Goal: Obtain resource: Download file/media

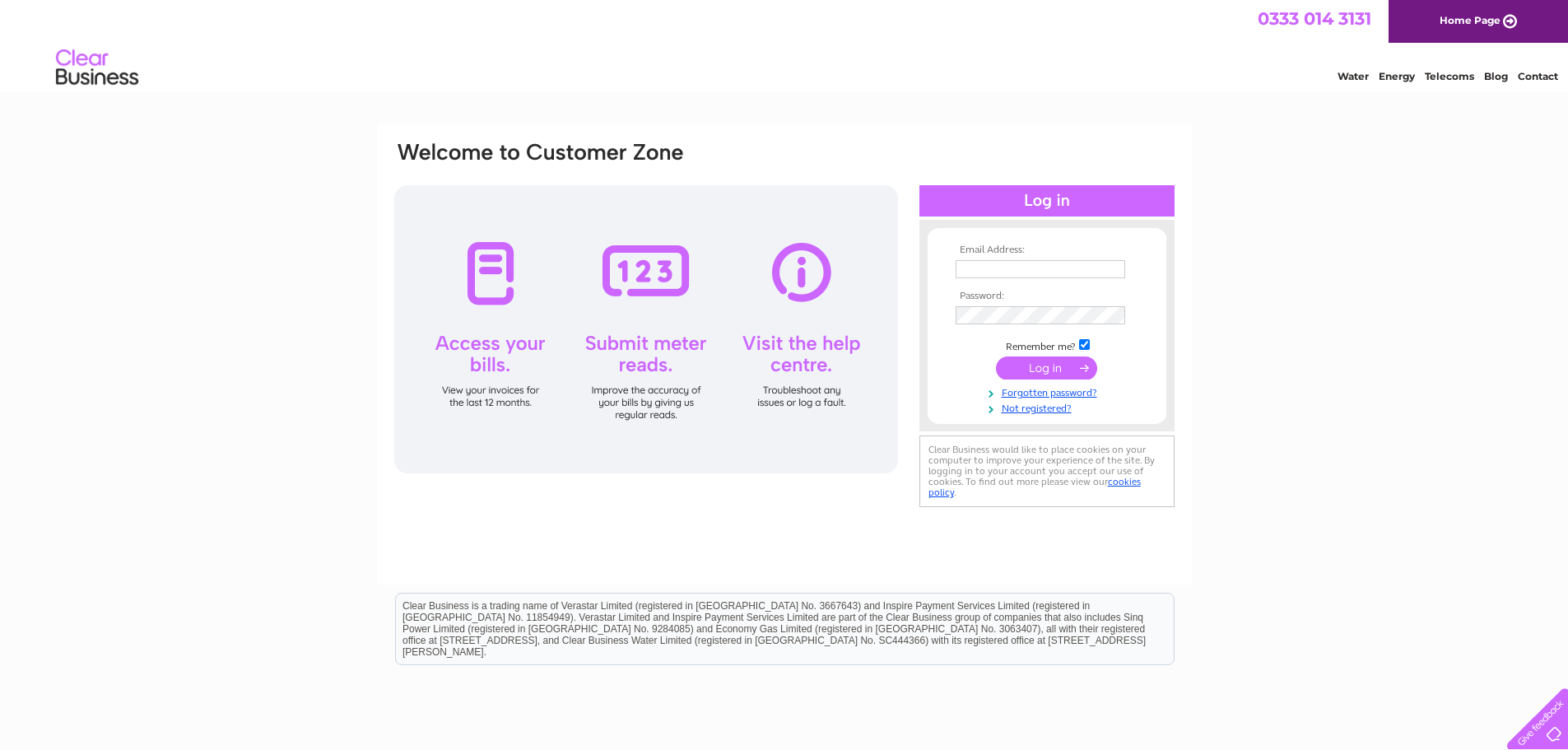
type input "hamiltonmotor05@gmail.com"
click at [1049, 365] on input "submit" at bounding box center [1046, 368] width 102 height 23
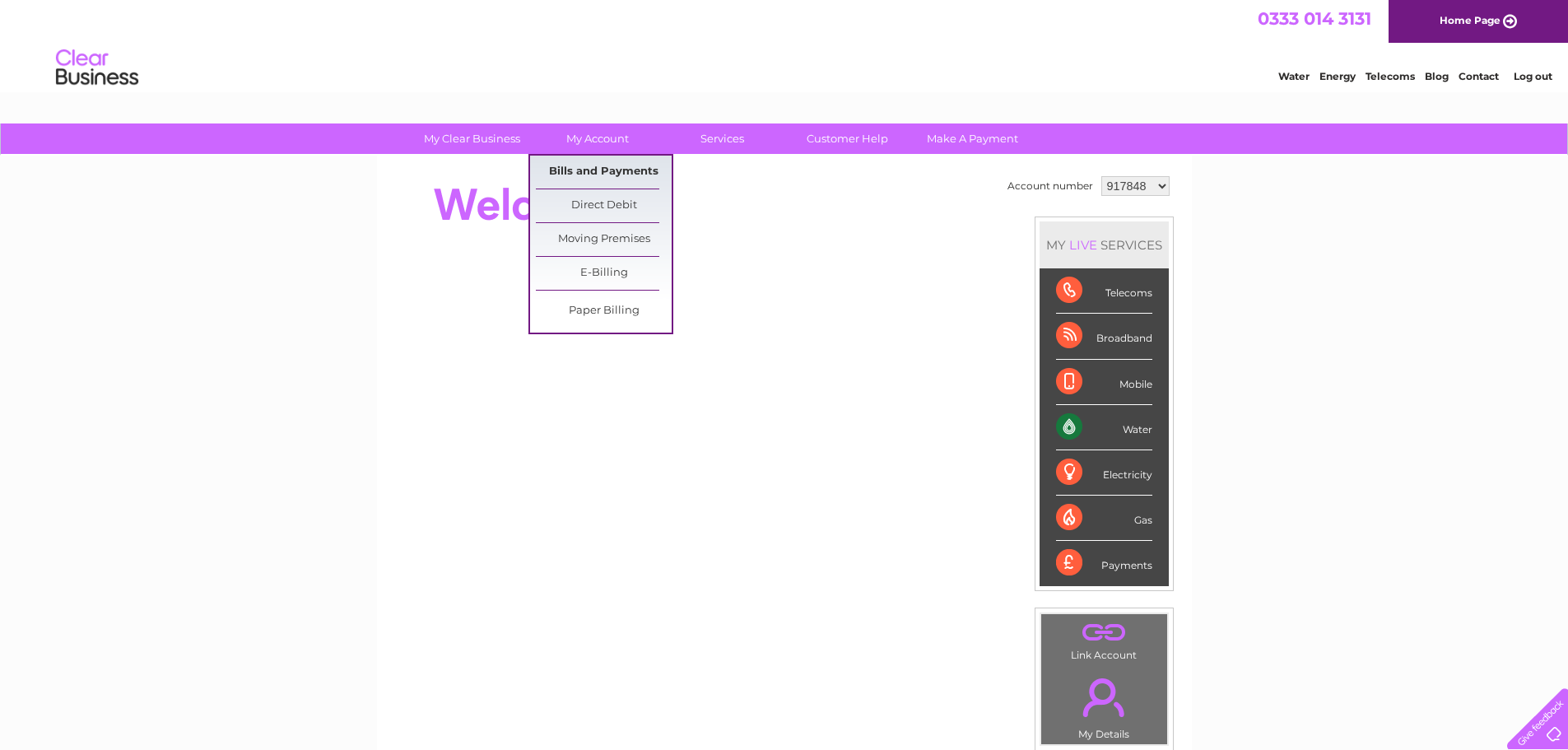
click at [608, 168] on link "Bills and Payments" at bounding box center [603, 172] width 136 height 33
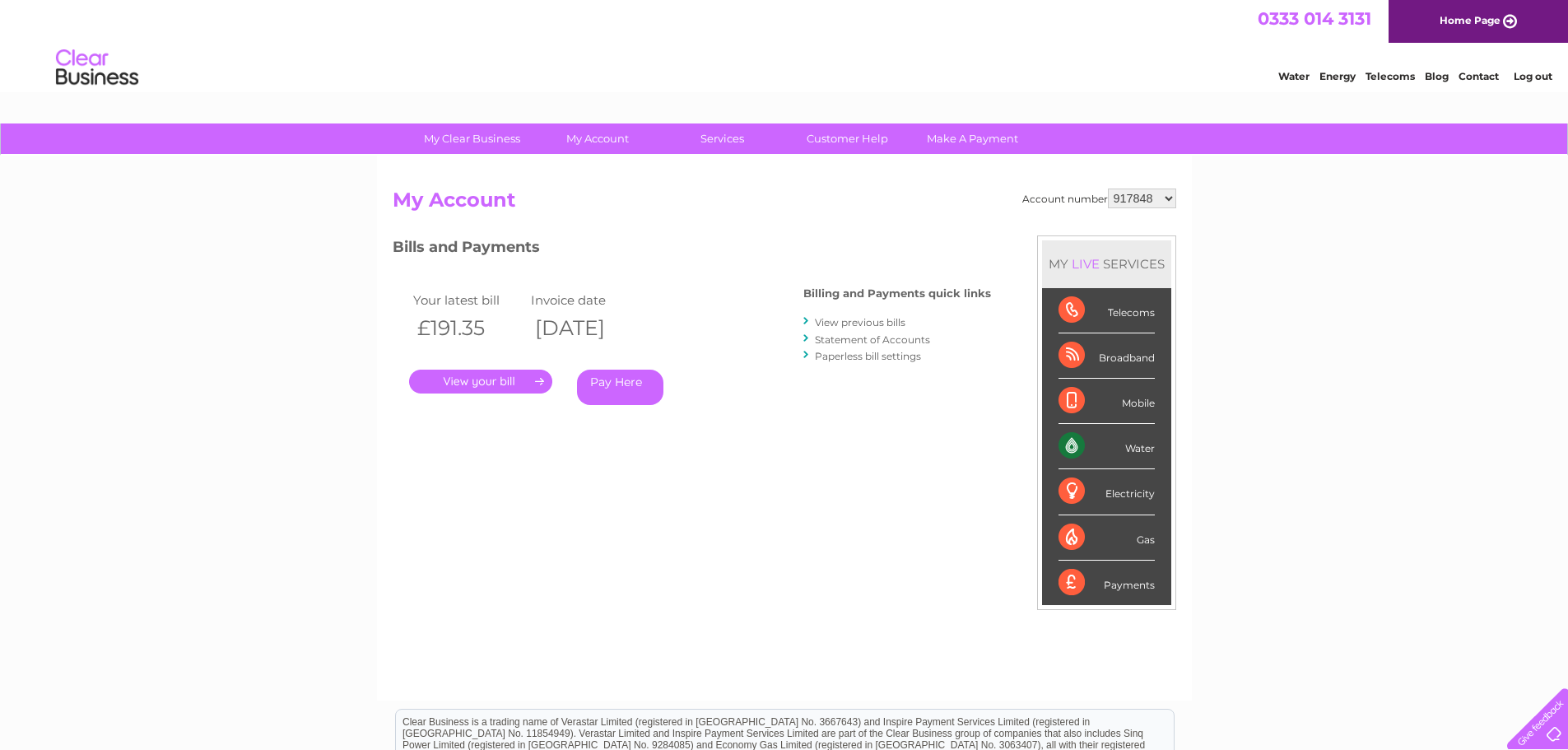
click at [520, 377] on link "." at bounding box center [481, 381] width 143 height 24
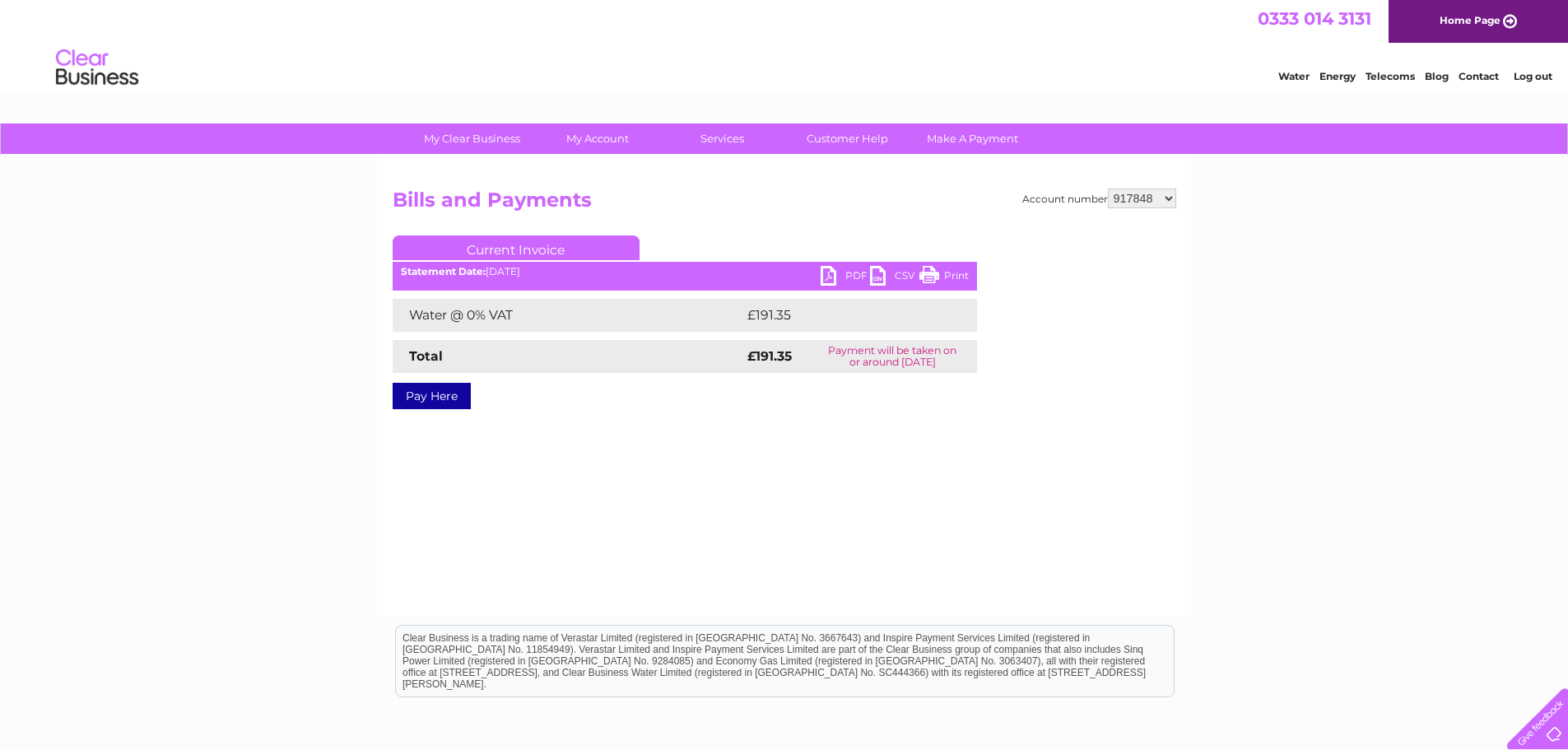
click at [833, 275] on link "PDF" at bounding box center [846, 278] width 50 height 24
click at [1170, 196] on select "917848 1068110" at bounding box center [1142, 198] width 68 height 20
select select "1068110"
click at [1109, 189] on select "917848 1068110" at bounding box center [1142, 198] width 68 height 20
click at [836, 276] on link "PDF" at bounding box center [846, 278] width 50 height 24
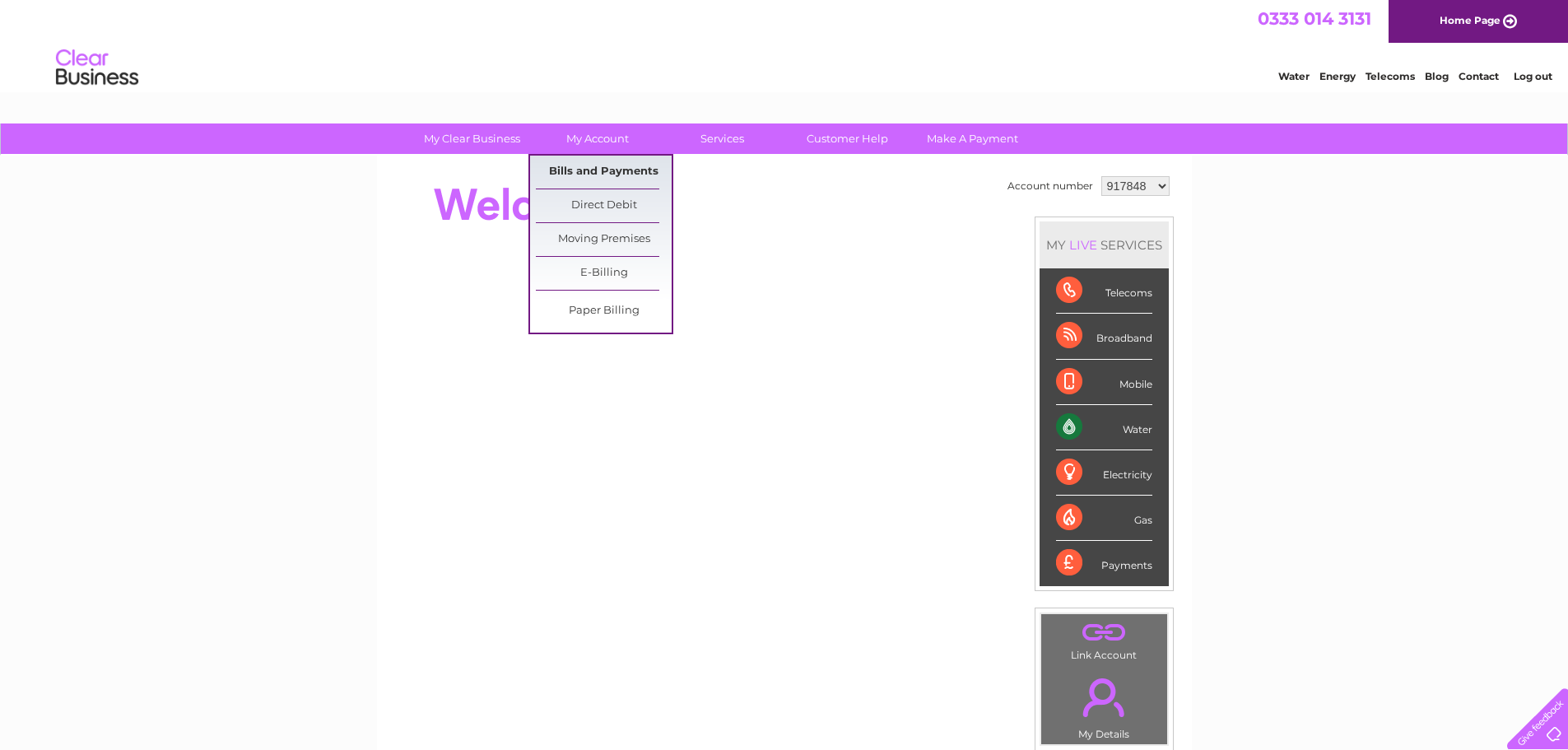
click at [591, 165] on link "Bills and Payments" at bounding box center [603, 172] width 136 height 33
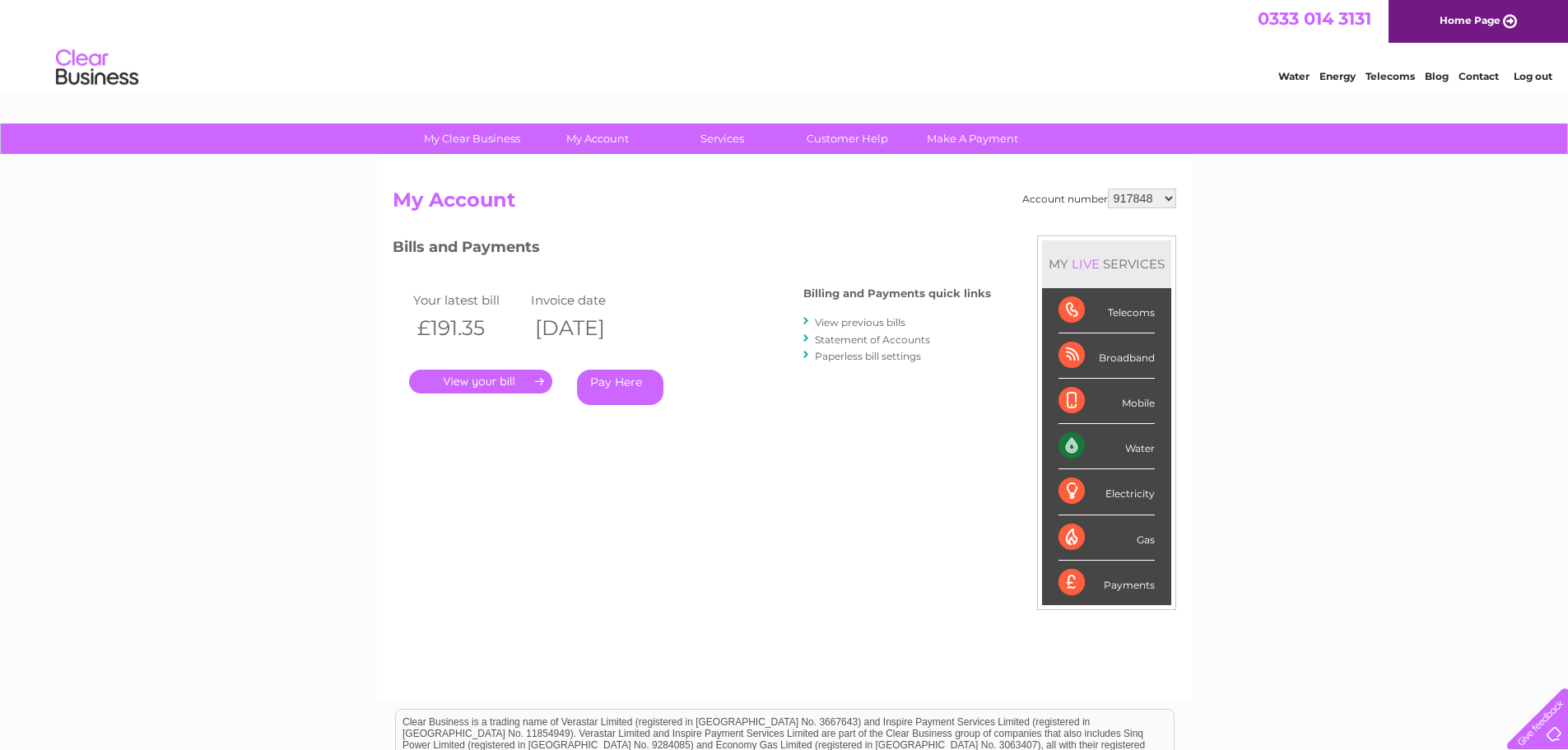
click at [868, 323] on link "View previous bills" at bounding box center [860, 322] width 90 height 12
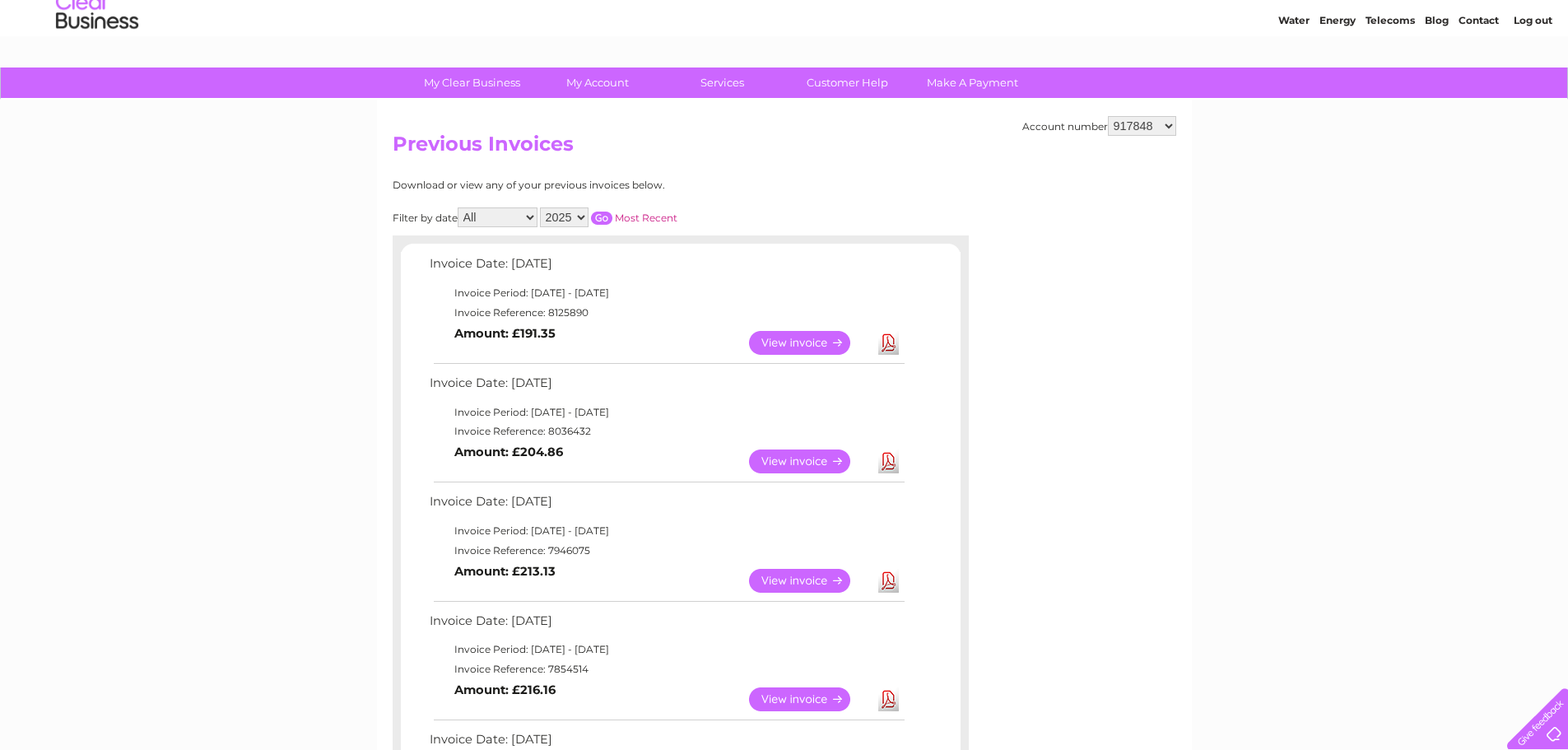
scroll to position [82, 0]
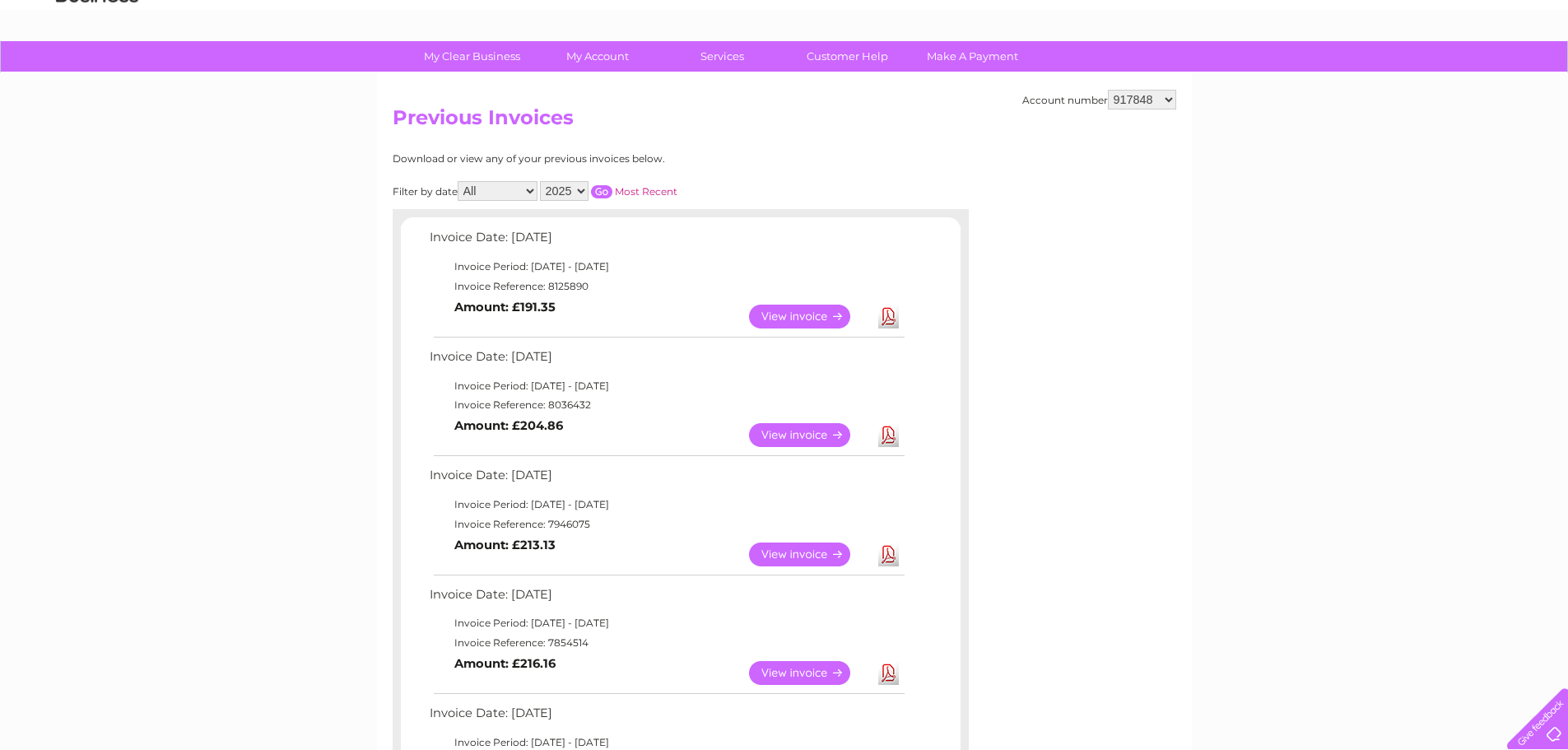
click at [886, 435] on link "Download" at bounding box center [889, 435] width 20 height 24
click at [1169, 97] on select "917848 1068110" at bounding box center [1142, 99] width 68 height 20
select select "1068110"
click at [1109, 90] on select "917848 1068110" at bounding box center [1142, 99] width 68 height 20
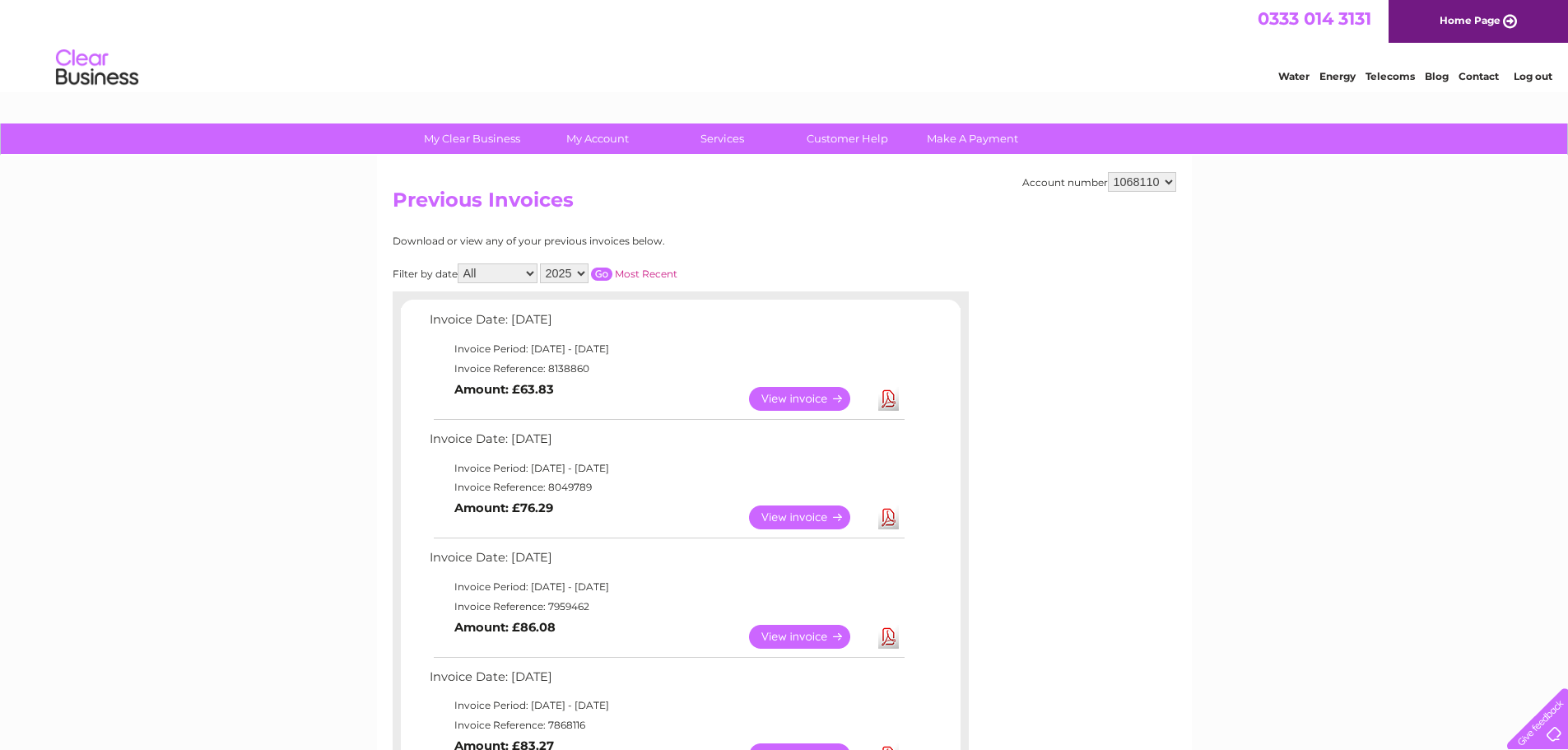
click at [893, 517] on link "Download" at bounding box center [889, 517] width 20 height 24
